Goal: Task Accomplishment & Management: Manage account settings

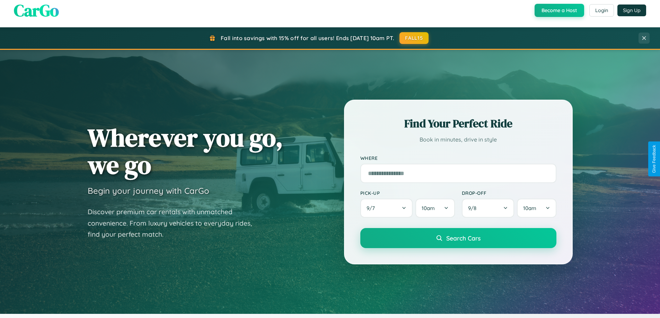
scroll to position [299, 0]
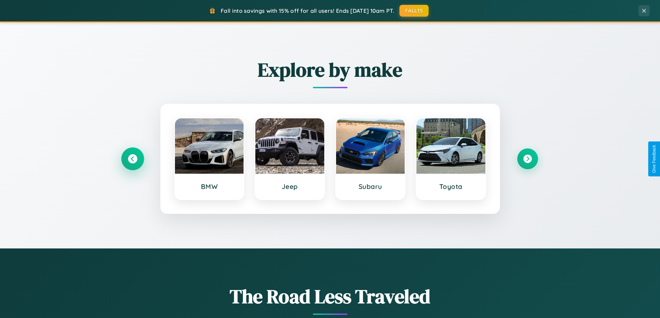
click at [132, 159] on icon at bounding box center [132, 158] width 9 height 9
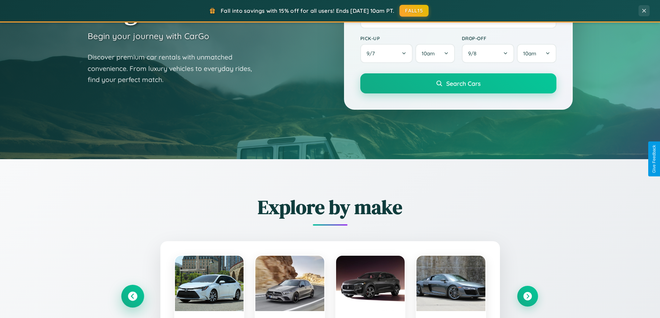
scroll to position [0, 0]
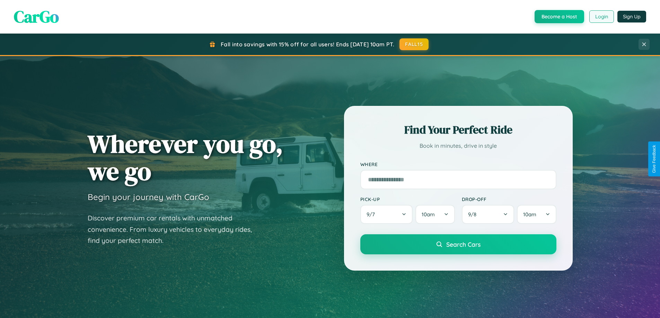
click at [601, 17] on button "Login" at bounding box center [601, 16] width 25 height 12
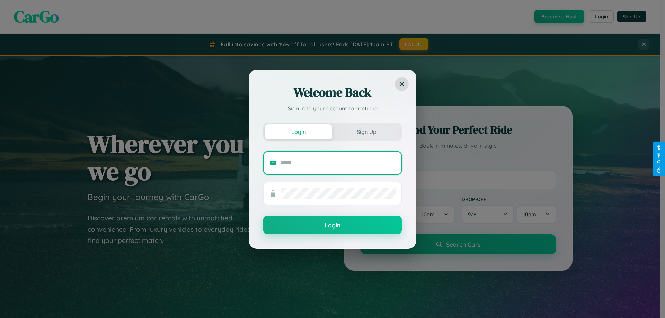
click at [338, 163] on input "text" at bounding box center [338, 163] width 115 height 11
type input "**********"
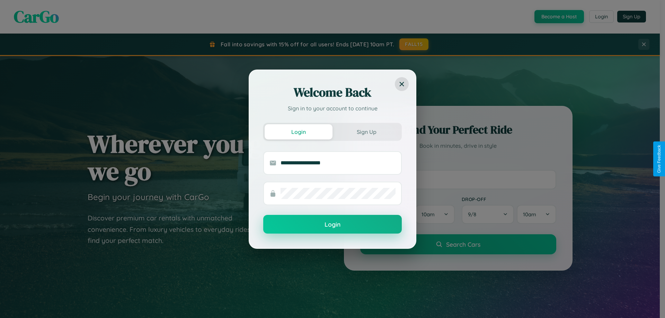
click at [332, 225] on button "Login" at bounding box center [332, 224] width 139 height 19
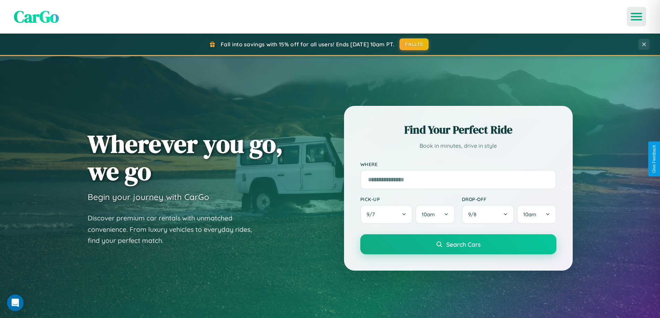
click at [636, 17] on icon "Open menu" at bounding box center [636, 17] width 10 height 6
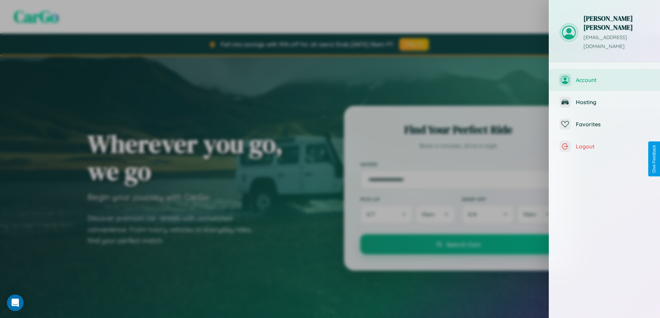
click at [604, 77] on span "Account" at bounding box center [613, 80] width 74 height 7
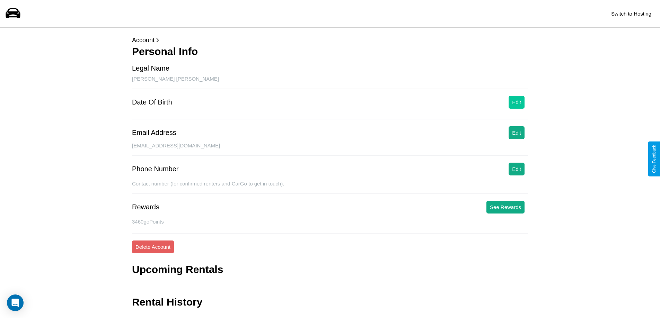
scroll to position [17, 0]
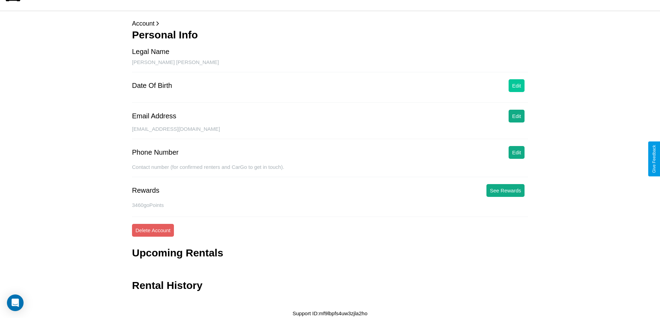
click at [516, 86] on button "Edit" at bounding box center [516, 85] width 16 height 13
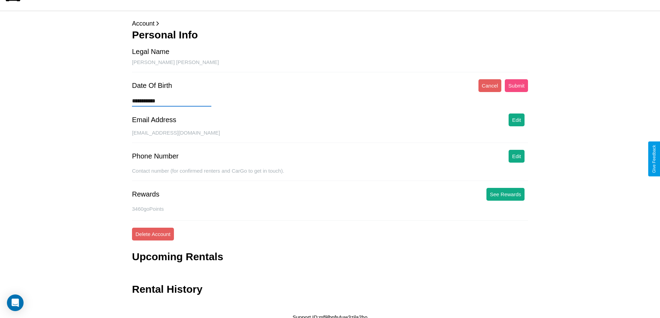
type input "**********"
click at [516, 86] on button "Submit" at bounding box center [516, 85] width 23 height 13
